Goal: Check status: Check status

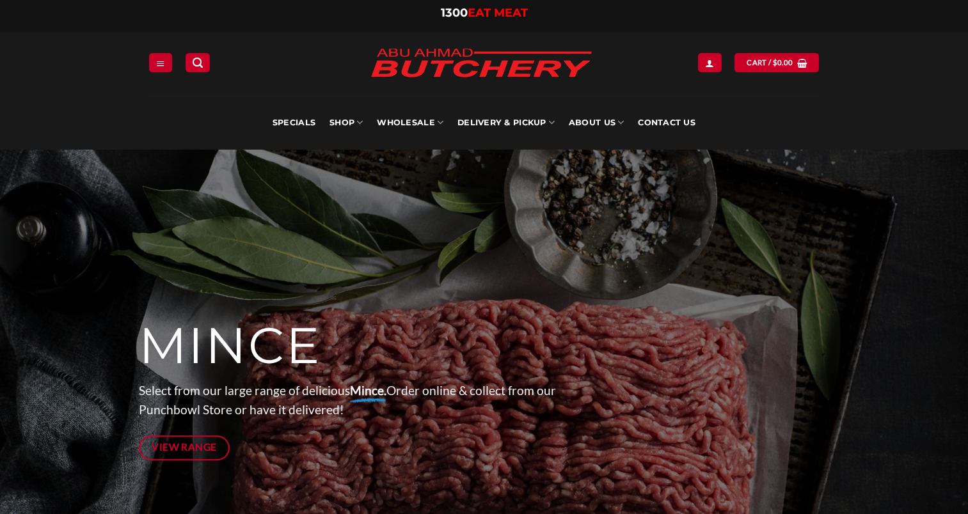
click at [709, 65] on icon "Login" at bounding box center [709, 63] width 9 height 10
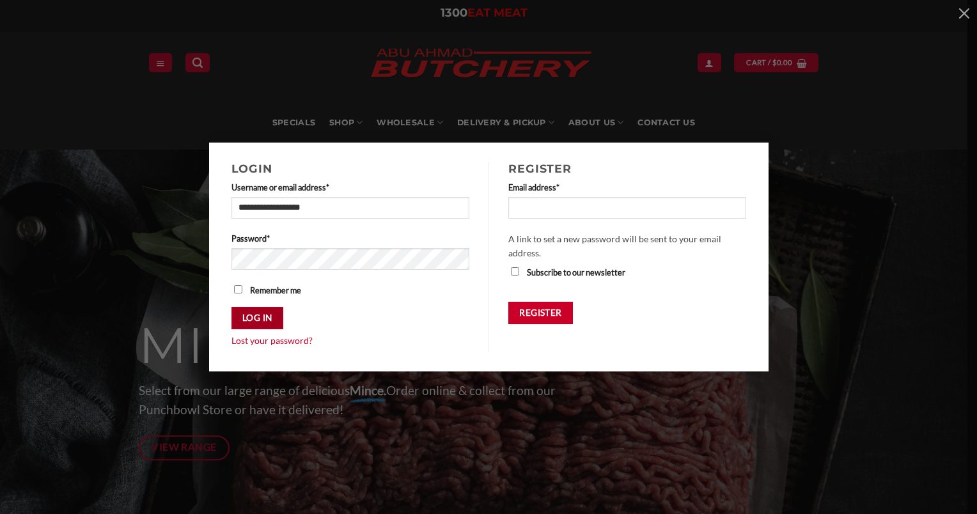
click at [256, 312] on button "Log in" at bounding box center [258, 318] width 52 height 22
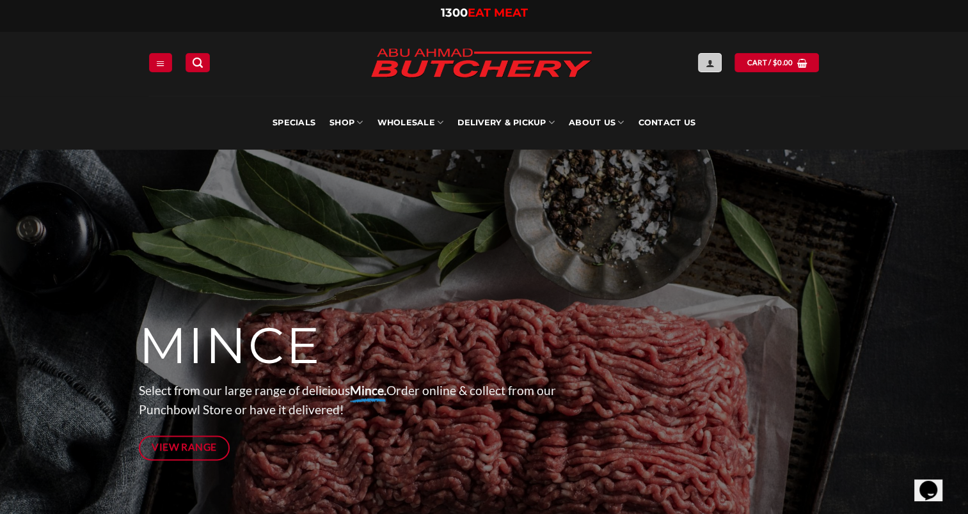
click at [712, 64] on icon "Login" at bounding box center [709, 63] width 9 height 10
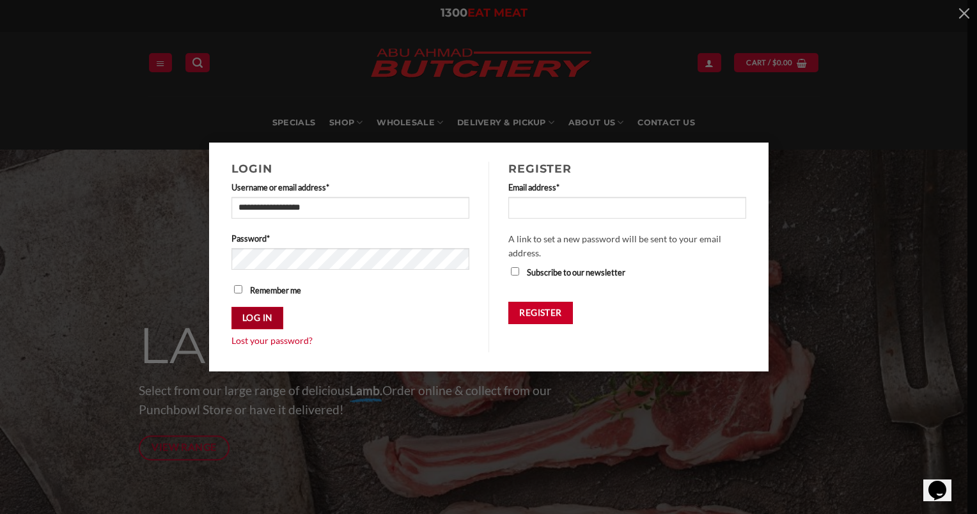
click at [271, 315] on button "Log in" at bounding box center [258, 318] width 52 height 22
click at [265, 320] on button "Log in" at bounding box center [258, 318] width 52 height 22
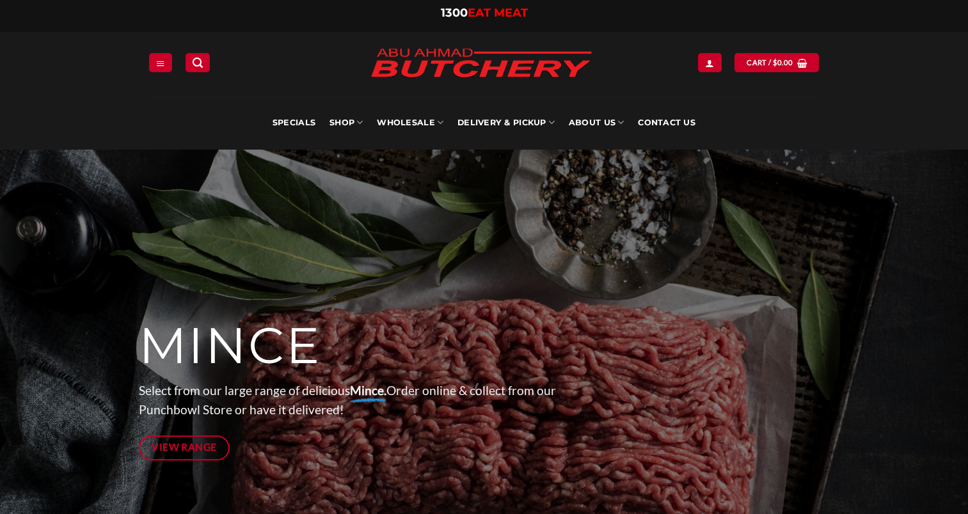
click at [538, 120] on link "Delivery & Pickup" at bounding box center [505, 123] width 97 height 54
click at [540, 123] on link "Delivery & Pickup" at bounding box center [505, 123] width 97 height 54
click at [523, 122] on link "Delivery & Pickup" at bounding box center [505, 123] width 97 height 54
click at [550, 121] on icon at bounding box center [551, 122] width 6 height 12
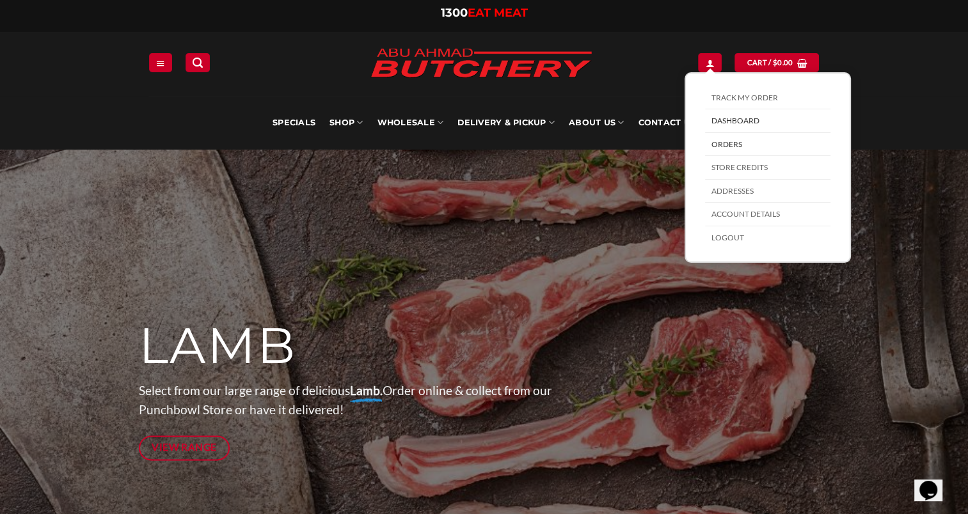
click at [732, 143] on link "Orders" at bounding box center [767, 145] width 125 height 24
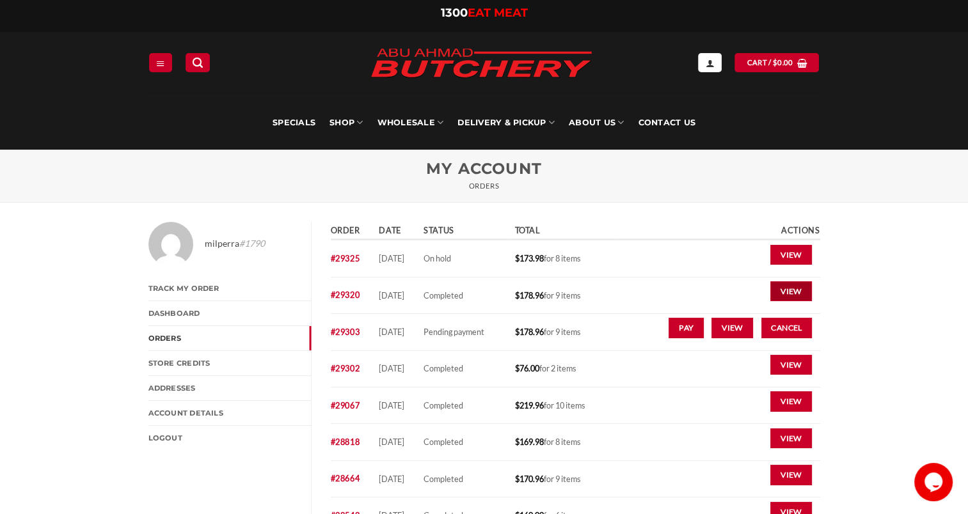
click at [792, 291] on link "View" at bounding box center [791, 291] width 42 height 20
click at [355, 333] on link "#29303" at bounding box center [345, 332] width 29 height 10
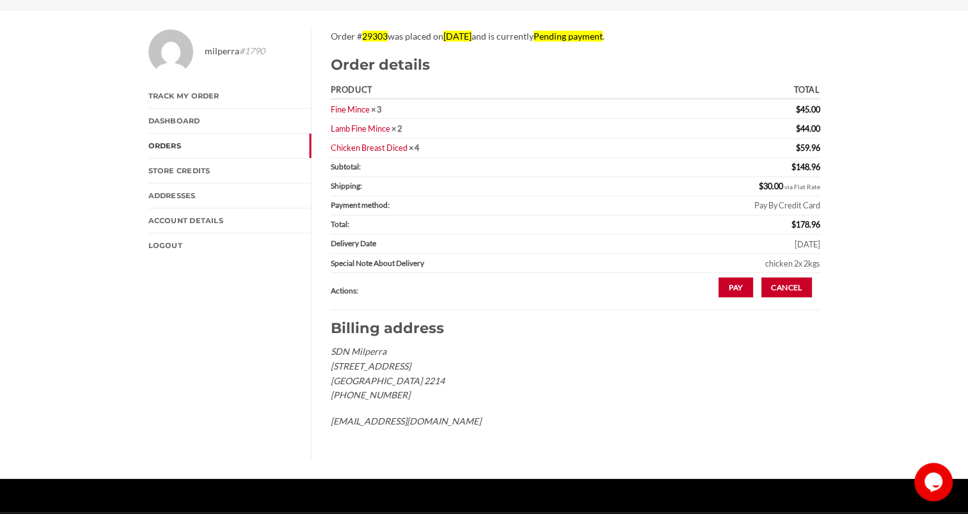
scroll to position [192, 0]
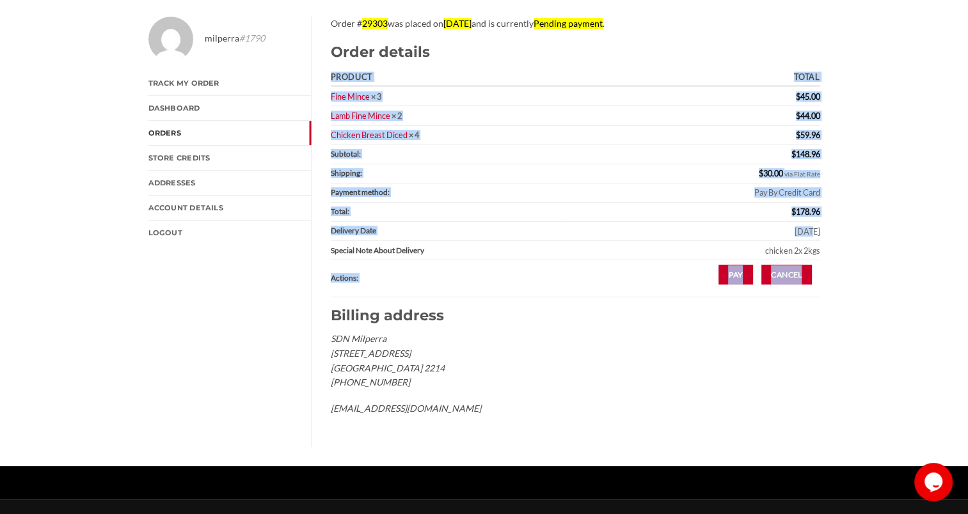
drag, startPoint x: 767, startPoint y: 233, endPoint x: 821, endPoint y: 233, distance: 53.7
click at [821, 233] on div "Order # 29303 was placed on October 7, 2025 and is currently Pending payment . …" at bounding box center [570, 232] width 518 height 430
drag, startPoint x: 880, startPoint y: 241, endPoint x: 905, endPoint y: 233, distance: 26.3
click at [905, 233] on div "milperra #1790 Track My Order Dashboard Orders Store Credits Addresses Account …" at bounding box center [484, 231] width 968 height 469
click at [798, 225] on td "Monday 13-10-2025" at bounding box center [692, 231] width 255 height 19
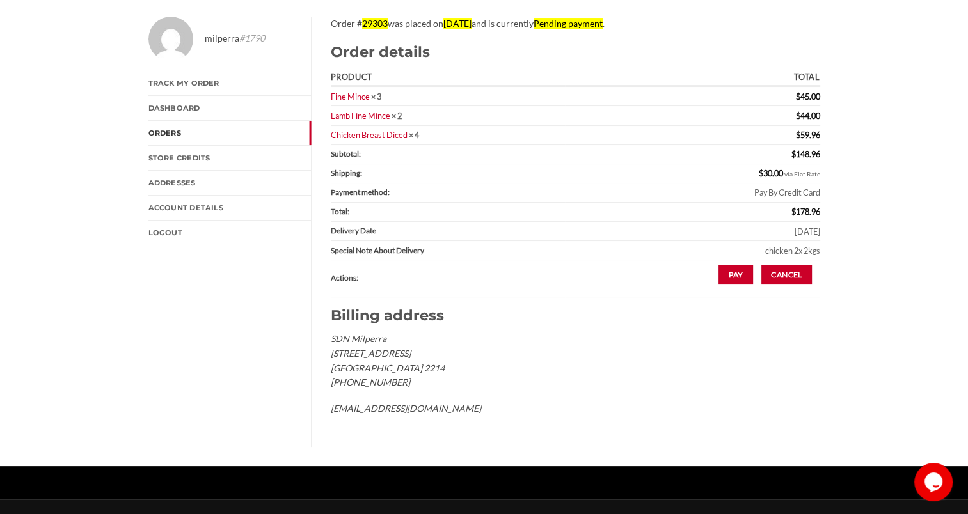
drag, startPoint x: 826, startPoint y: 230, endPoint x: 787, endPoint y: 230, distance: 39.0
click at [787, 230] on div "Order # 29303 was placed on October 7, 2025 and is currently Pending payment . …" at bounding box center [570, 232] width 518 height 430
click at [860, 238] on div "milperra #1790 Track My Order Dashboard Orders Store Credits Addresses Account …" at bounding box center [484, 231] width 968 height 469
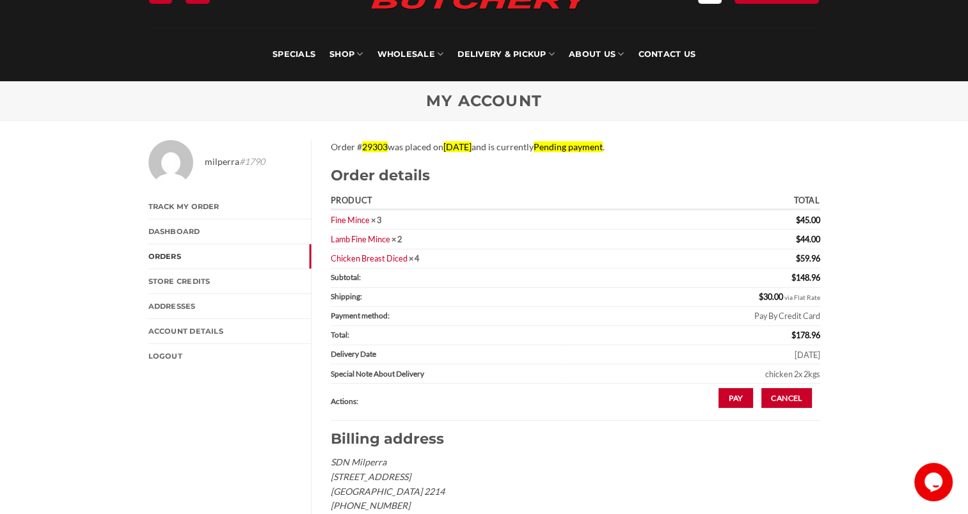
scroll to position [64, 0]
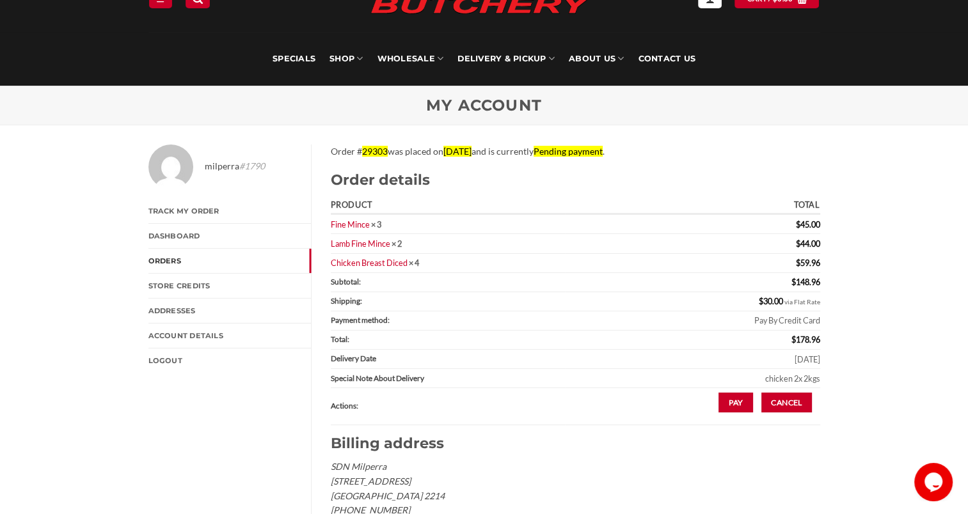
click at [649, 152] on p "Order # 29303 was placed on October 7, 2025 and is currently Pending payment ." at bounding box center [575, 152] width 489 height 15
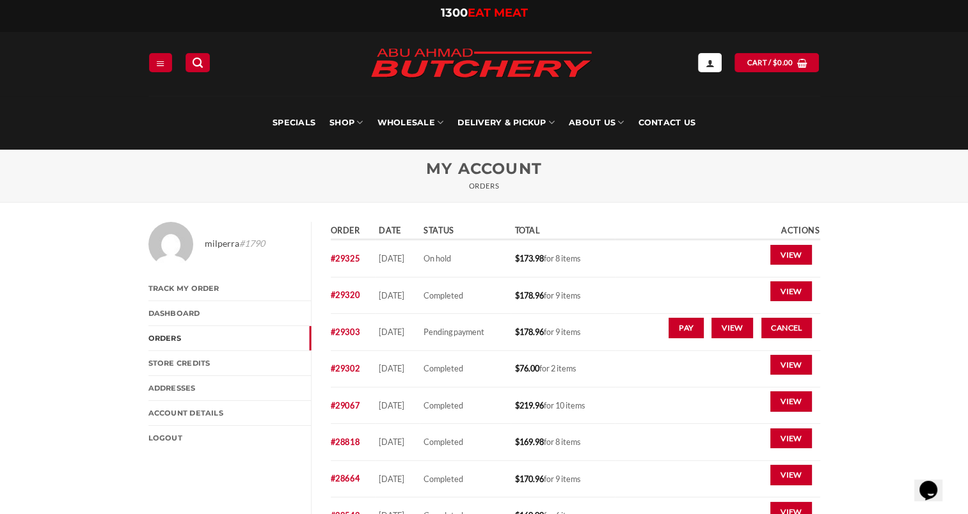
drag, startPoint x: 524, startPoint y: 333, endPoint x: 399, endPoint y: 338, distance: 125.5
click at [399, 338] on tr "#29303 [DATE] Pending payment $ 178.96 for 9 items Pay View Cancel" at bounding box center [575, 332] width 489 height 36
drag, startPoint x: 411, startPoint y: 335, endPoint x: 453, endPoint y: 338, distance: 41.7
click at [420, 338] on td "October 7, 2025" at bounding box center [397, 332] width 45 height 36
click at [495, 338] on td "Pending payment" at bounding box center [465, 332] width 91 height 36
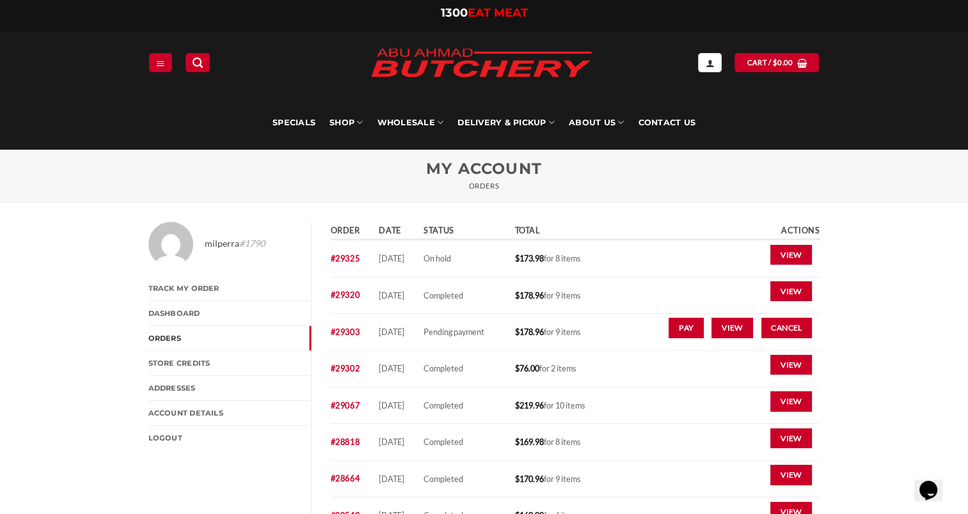
drag, startPoint x: 526, startPoint y: 333, endPoint x: 460, endPoint y: 336, distance: 65.4
click at [460, 336] on tr "#29303 October 7, 2025 Pending payment $ 178.96 for 9 items Pay View Cancel" at bounding box center [575, 332] width 489 height 36
click at [420, 337] on td "[DATE]" at bounding box center [397, 332] width 45 height 36
click at [590, 336] on td "$ 178.96 for 9 items" at bounding box center [562, 332] width 104 height 36
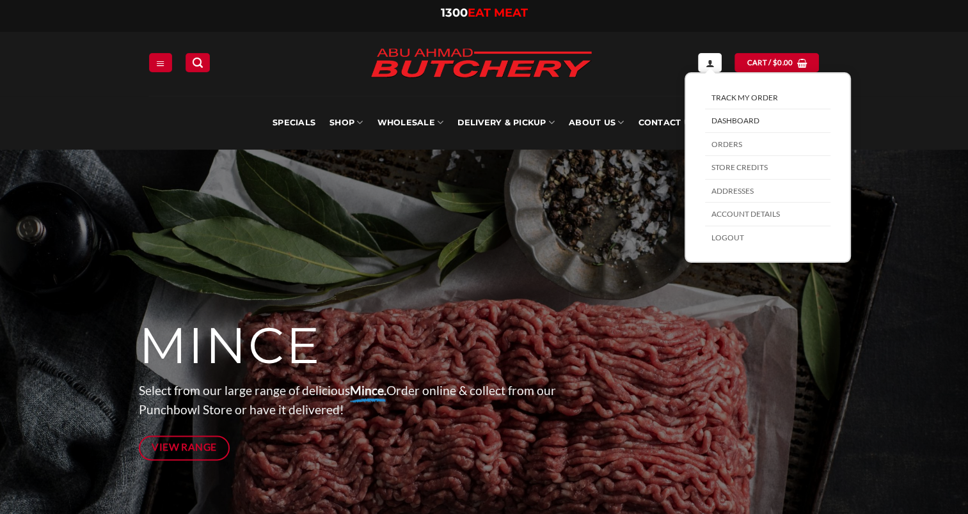
drag, startPoint x: 702, startPoint y: 60, endPoint x: 712, endPoint y: 85, distance: 26.7
click at [702, 60] on link "My account" at bounding box center [709, 62] width 23 height 19
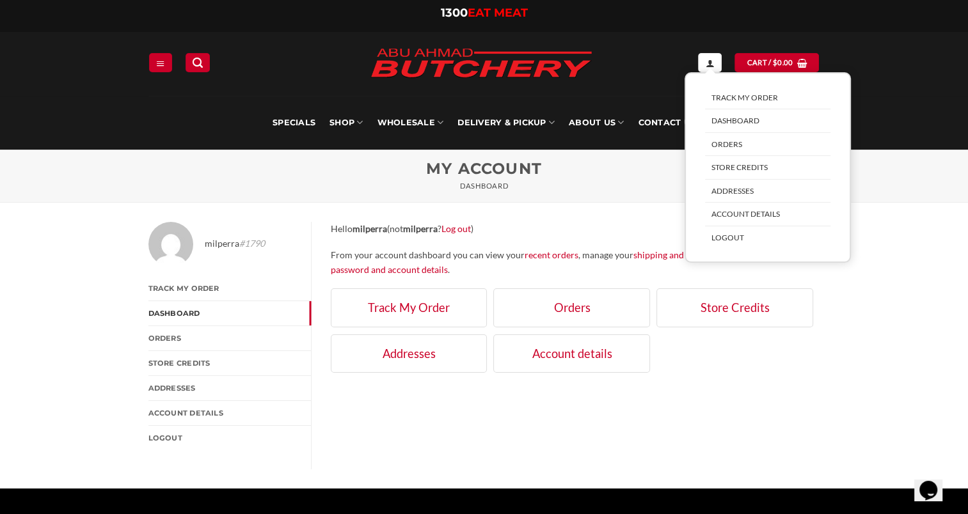
click at [735, 138] on link "Orders" at bounding box center [767, 145] width 125 height 24
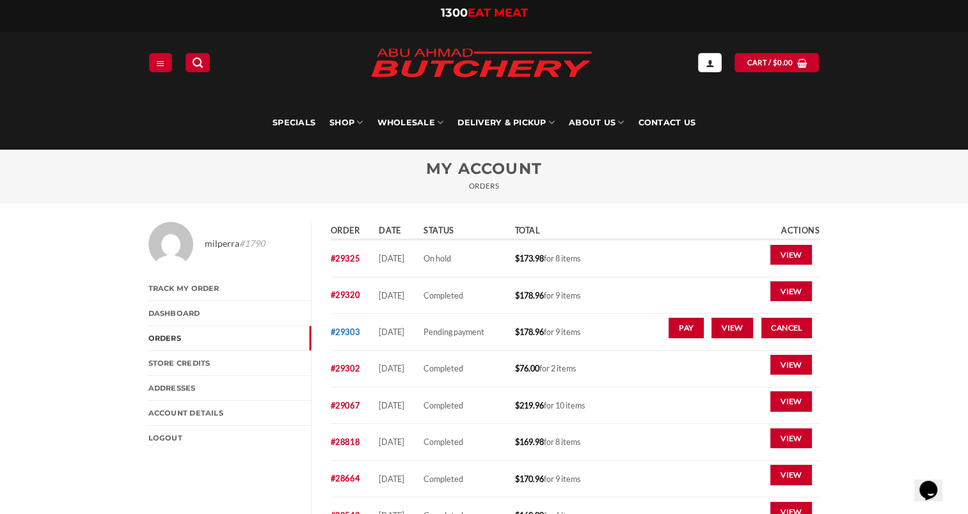
click at [346, 331] on link "#29303" at bounding box center [345, 332] width 29 height 10
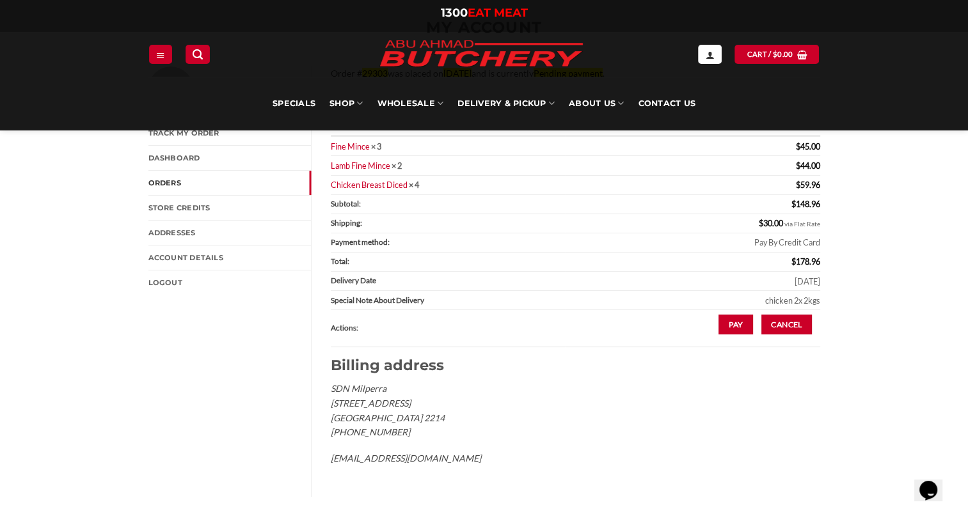
scroll to position [64, 0]
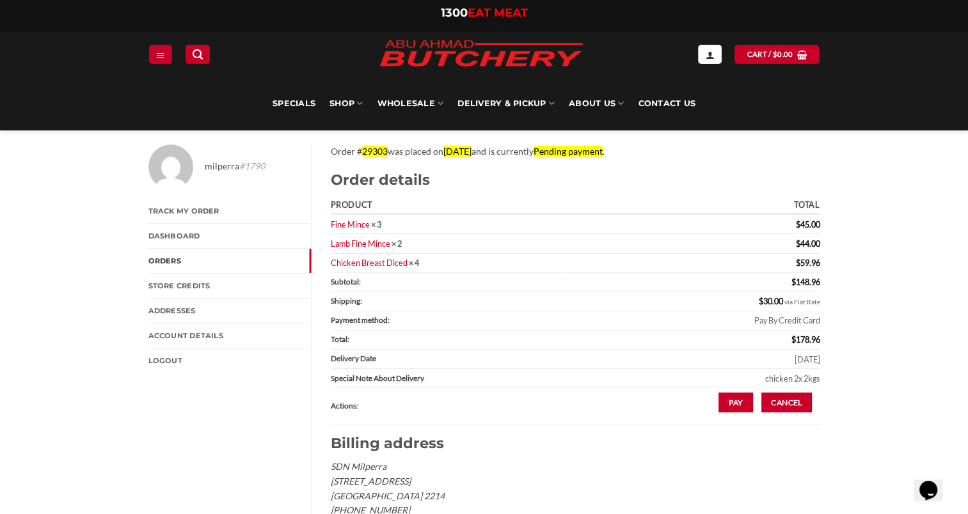
click at [851, 279] on div "milperra #1790 Track My Order Dashboard Orders Store Credits Addresses Account …" at bounding box center [484, 359] width 968 height 469
drag, startPoint x: 763, startPoint y: 358, endPoint x: 808, endPoint y: 358, distance: 44.8
click at [808, 358] on td "[DATE]" at bounding box center [692, 359] width 255 height 19
